Goal: Transaction & Acquisition: Purchase product/service

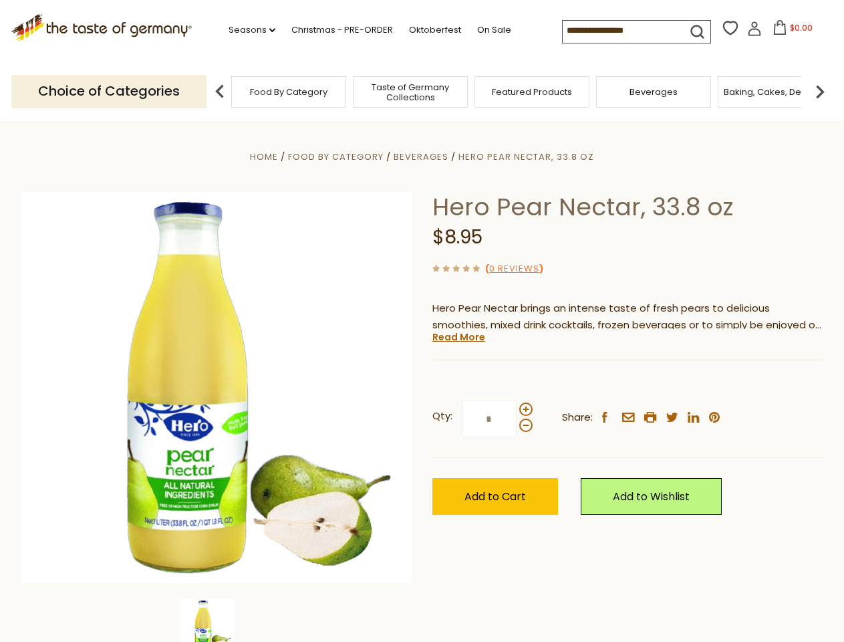
click at [422, 321] on div "Home Food By Category [GEOGRAPHIC_DATA] Hero Pear Nectar, 33.8 oz Hero Pear Nec…" at bounding box center [422, 405] width 822 height 515
click at [247, 30] on link "Seasons dropdown_arrow" at bounding box center [252, 30] width 47 height 15
click at [620, 31] on input at bounding box center [619, 30] width 113 height 19
click at [790, 31] on span "$0.00" at bounding box center [801, 27] width 23 height 11
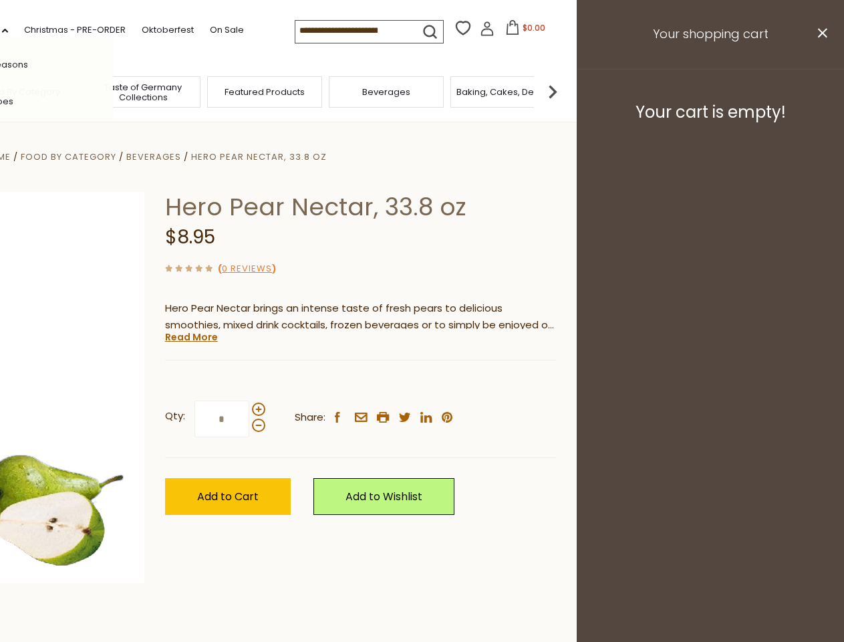
click at [113, 91] on div "All Seasons Recipes Game Day [DATE] [DATE] [DATE][PERSON_NAME] [DATE] Springfes…" at bounding box center [37, 320] width 152 height 567
click at [820, 91] on footer "Your cart is empty!" at bounding box center [710, 112] width 267 height 86
click at [422, 382] on div "Qty: * Share: facebook email printer twitter linkedin pinterest" at bounding box center [360, 419] width 391 height 78
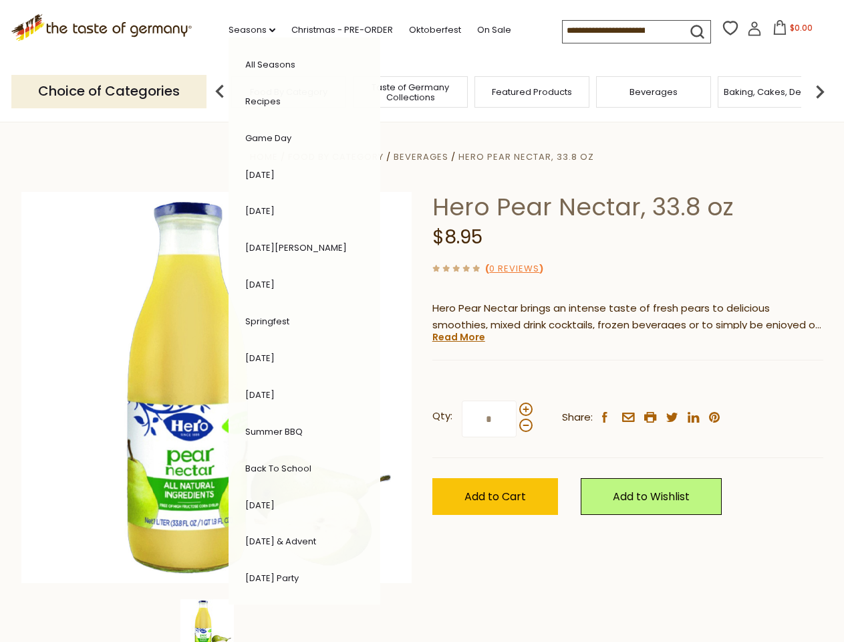
click at [217, 620] on div "Home Food By Category [GEOGRAPHIC_DATA] Hero Pear Nectar, 33.8 oz Hero Pear Nec…" at bounding box center [422, 405] width 822 height 515
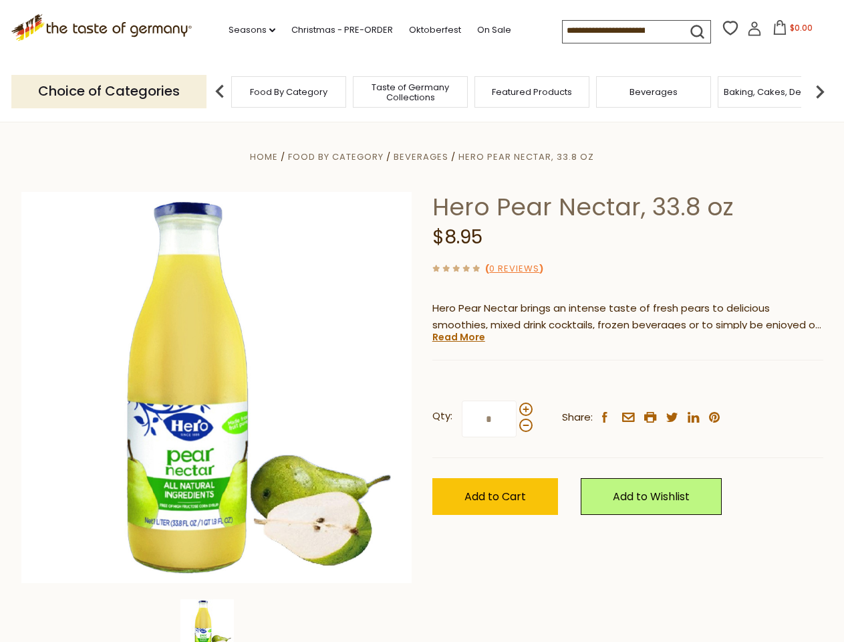
click at [217, 620] on img at bounding box center [207, 625] width 53 height 53
click at [458, 337] on link "Read More" at bounding box center [459, 336] width 53 height 13
